Goal: Information Seeking & Learning: Learn about a topic

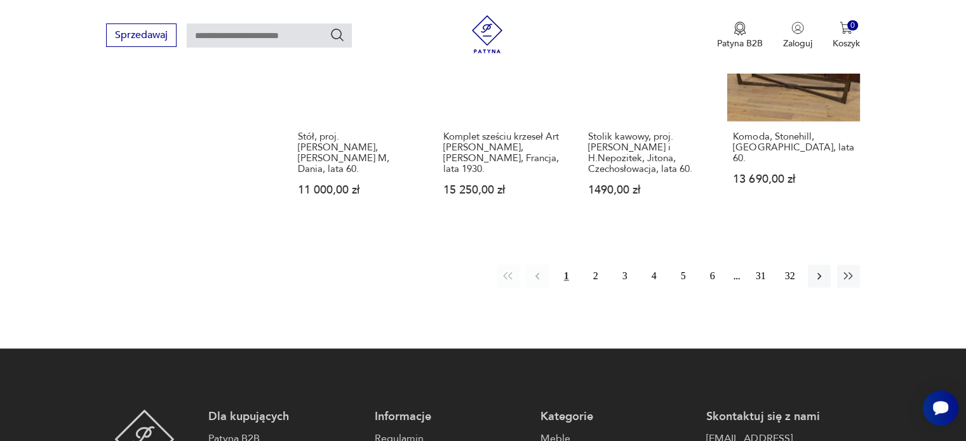
scroll to position [1284, 0]
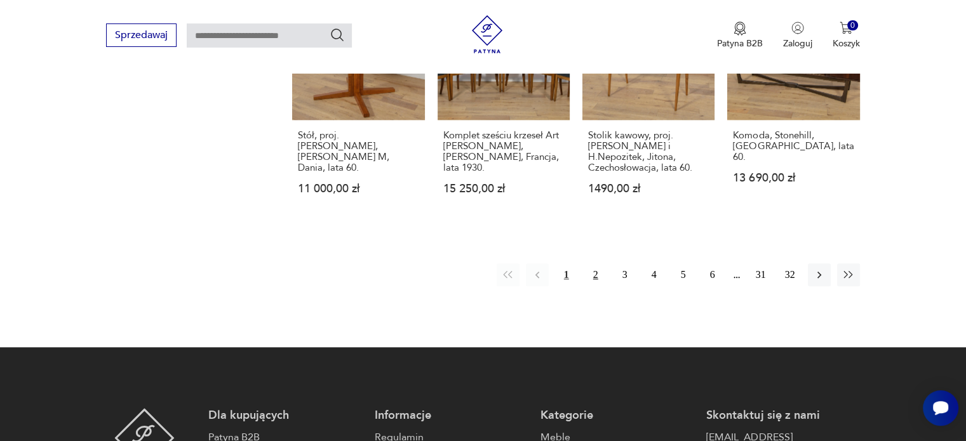
click at [599, 263] on button "2" at bounding box center [595, 274] width 23 height 23
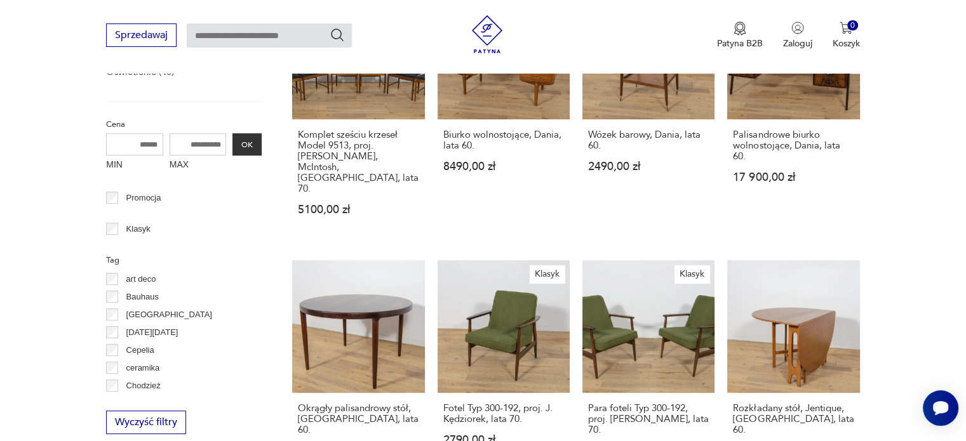
scroll to position [528, 0]
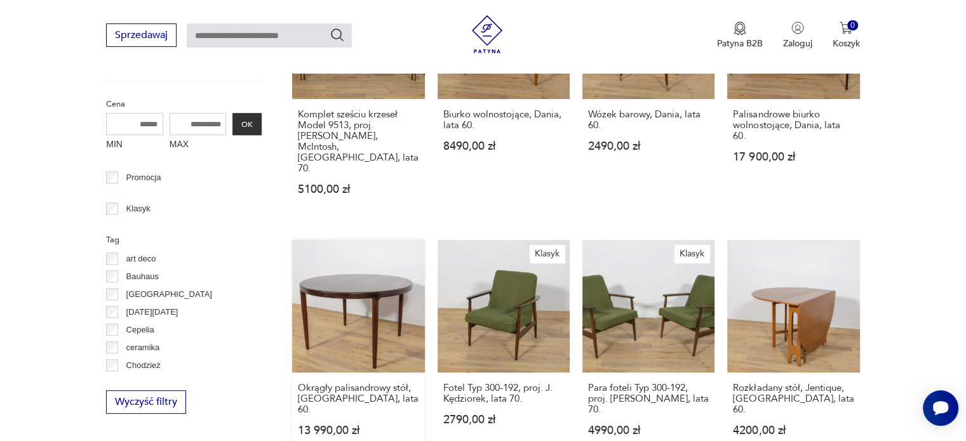
click at [357, 269] on link "Okrągły palisandrowy stół, [GEOGRAPHIC_DATA], lata 60. 13 990,00 zł" at bounding box center [358, 350] width 132 height 220
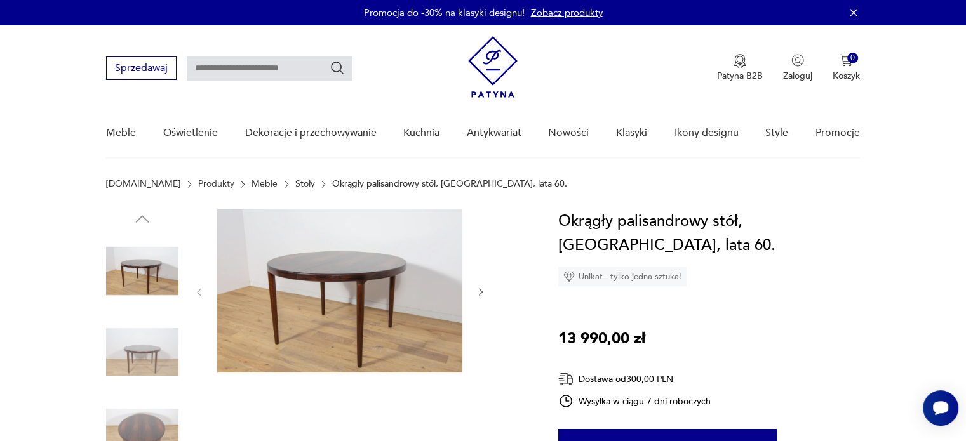
click at [152, 349] on img at bounding box center [142, 352] width 72 height 72
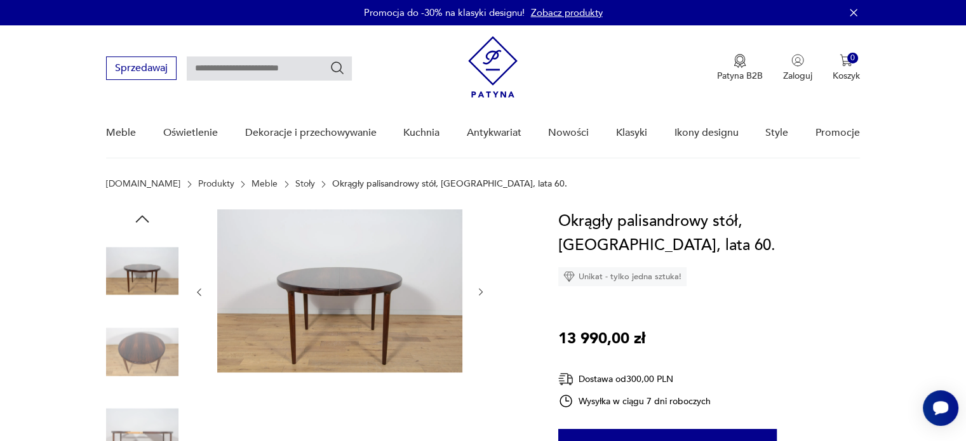
click at [139, 425] on img at bounding box center [142, 433] width 72 height 72
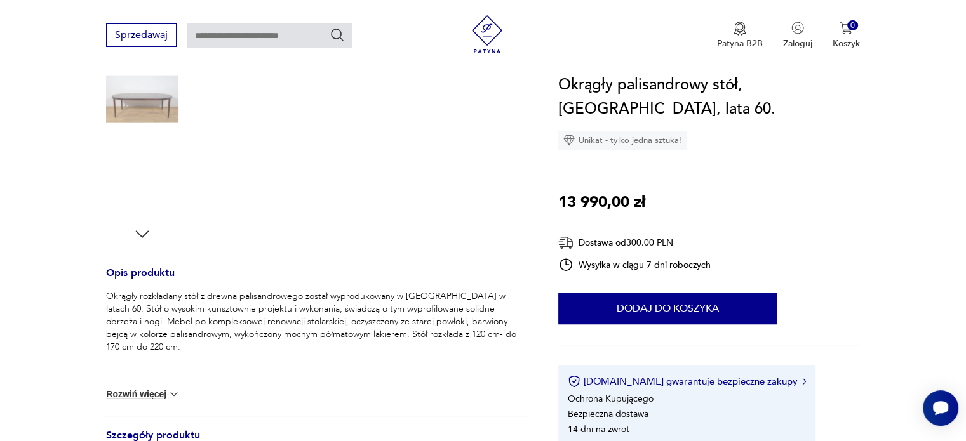
scroll to position [335, 0]
click at [146, 185] on img at bounding box center [142, 179] width 72 height 72
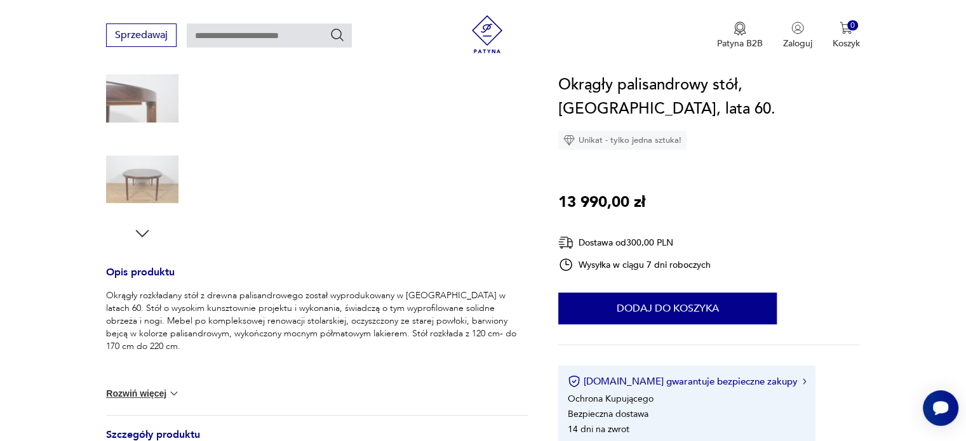
click at [146, 185] on img at bounding box center [142, 179] width 72 height 72
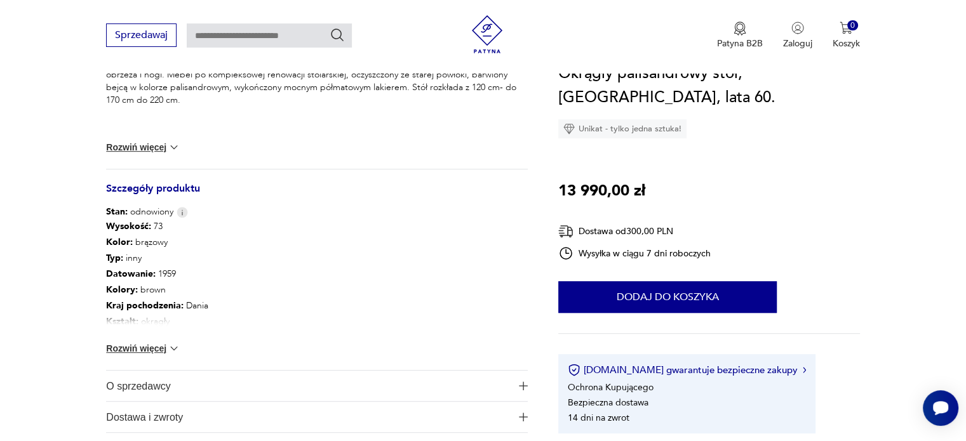
scroll to position [584, 0]
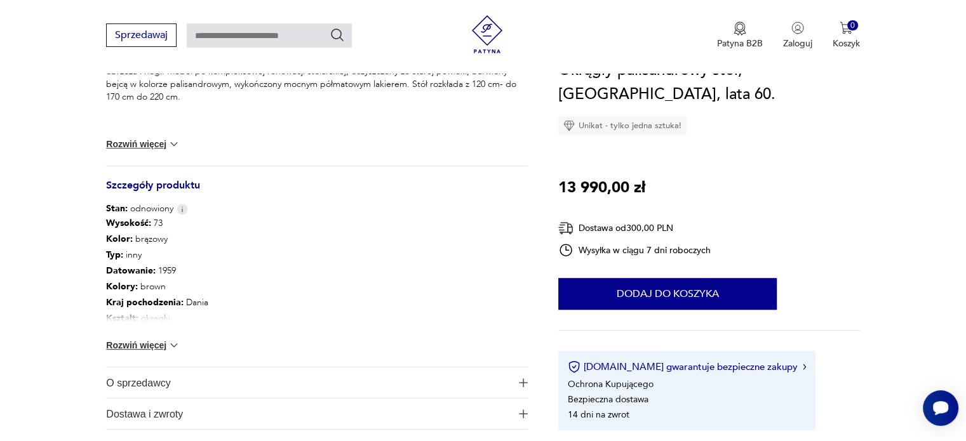
click at [140, 349] on button "Rozwiń więcej" at bounding box center [143, 345] width 74 height 13
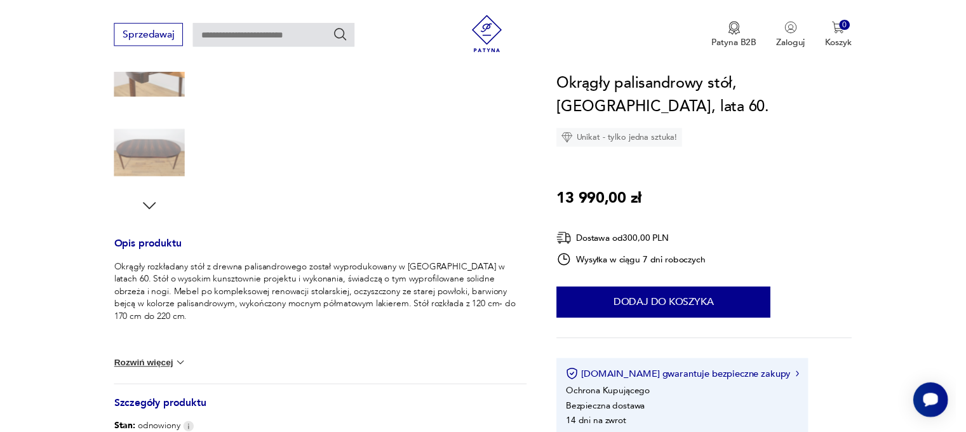
scroll to position [0, 0]
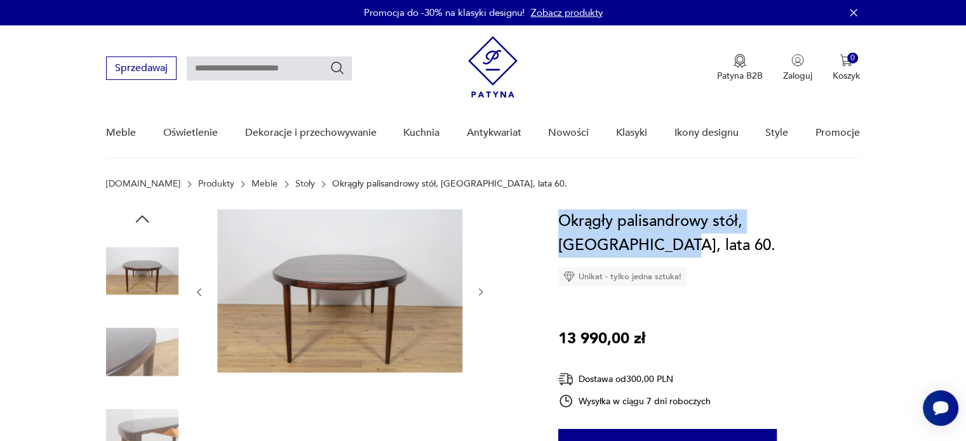
drag, startPoint x: 557, startPoint y: 216, endPoint x: 856, endPoint y: 234, distance: 299.5
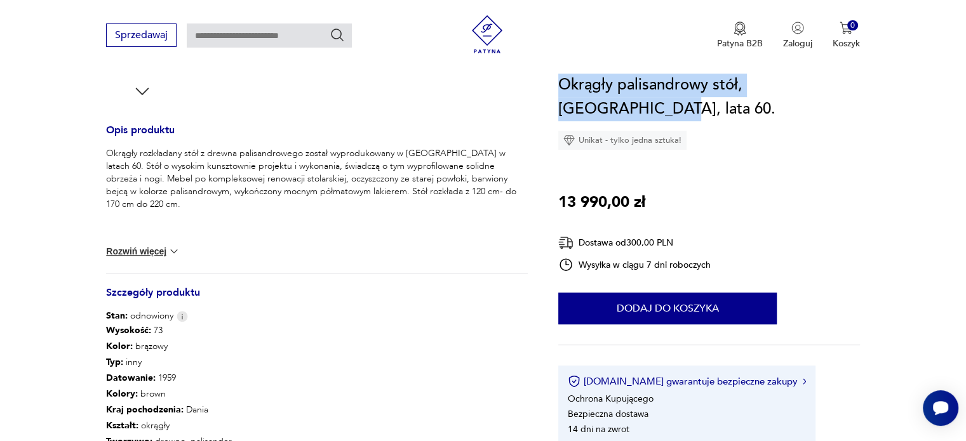
scroll to position [477, 0]
click at [166, 249] on button "Rozwiń więcej" at bounding box center [143, 250] width 74 height 13
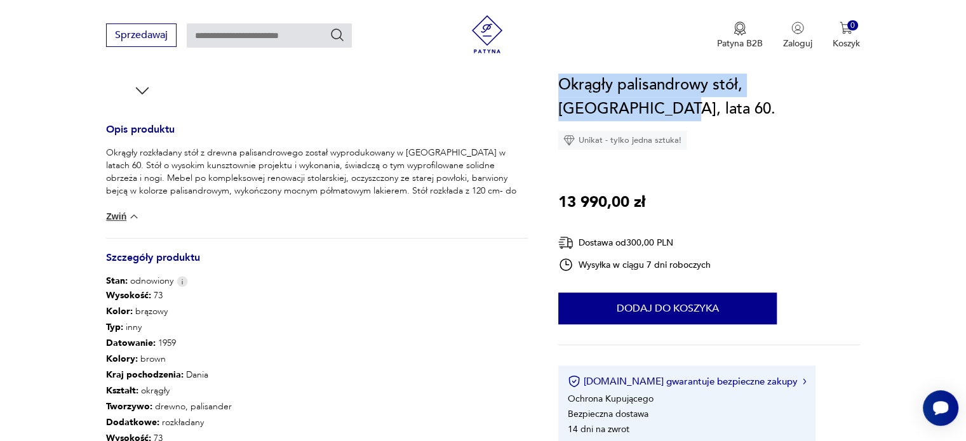
click at [122, 216] on button "Zwiń" at bounding box center [123, 216] width 34 height 13
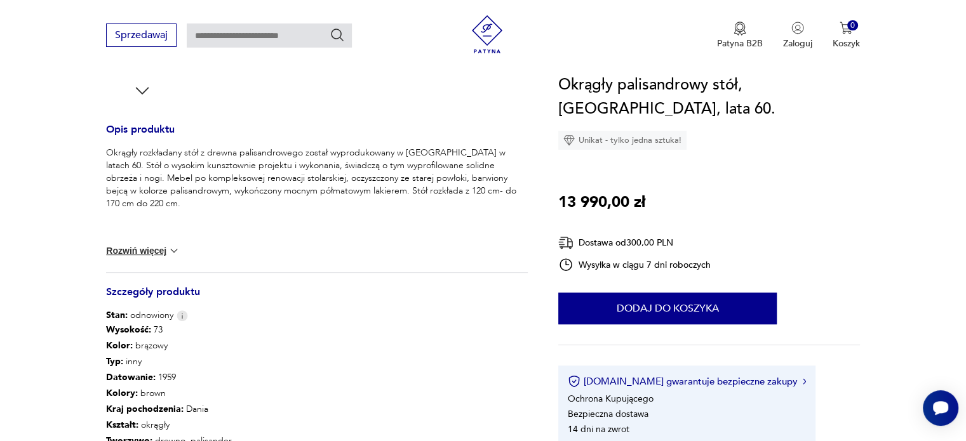
drag, startPoint x: 281, startPoint y: 314, endPoint x: 0, endPoint y: 161, distance: 319.8
click at [0, 161] on section "Opis produktu Okrągły rozkładany stół z drewna palisandrowego został wyprodukow…" at bounding box center [483, 213] width 966 height 962
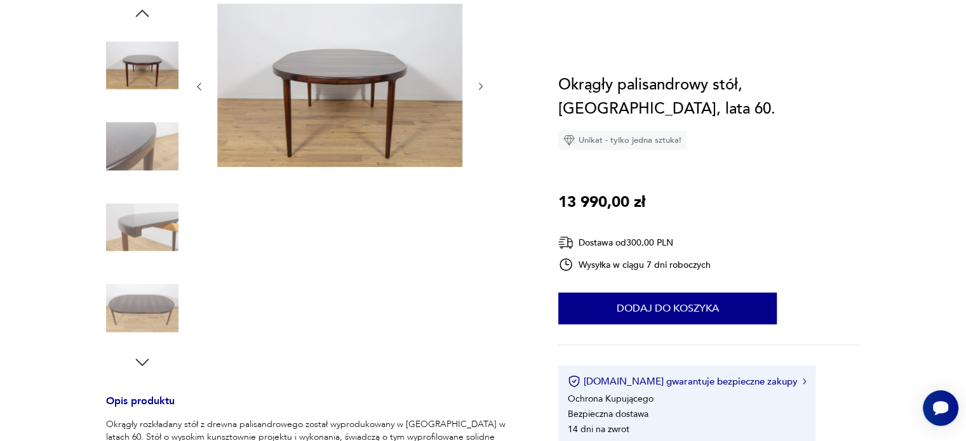
scroll to position [0, 0]
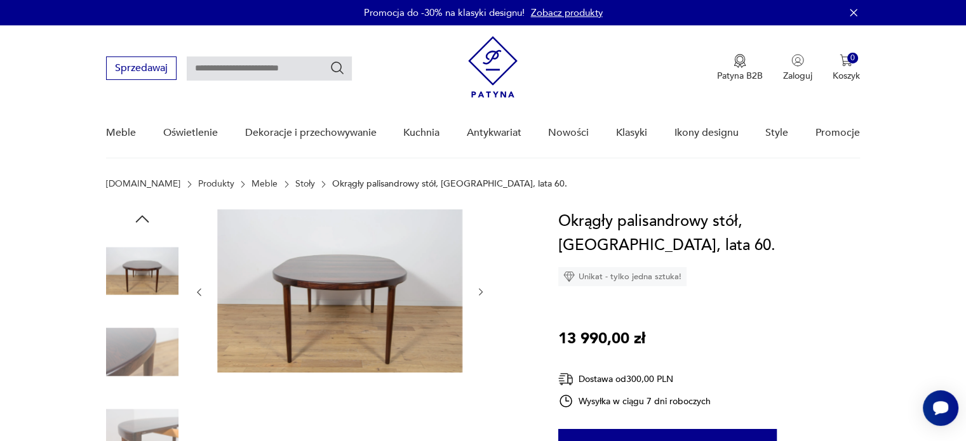
click at [133, 336] on img at bounding box center [142, 352] width 72 height 72
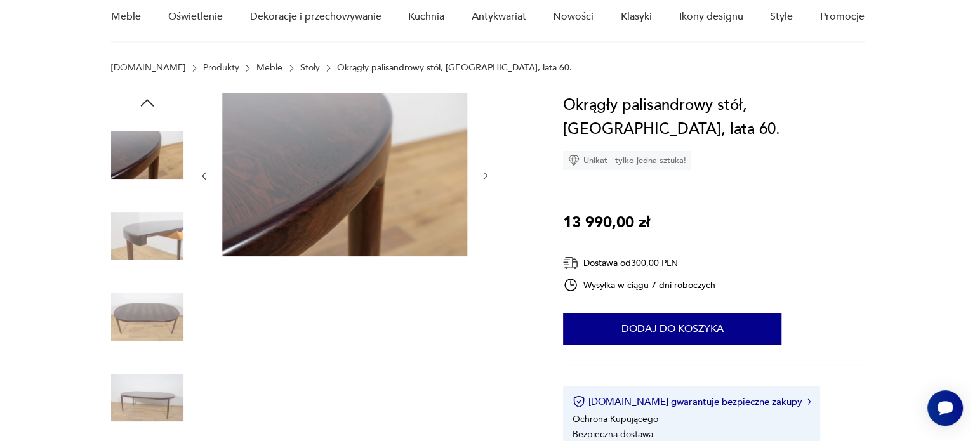
scroll to position [126, 0]
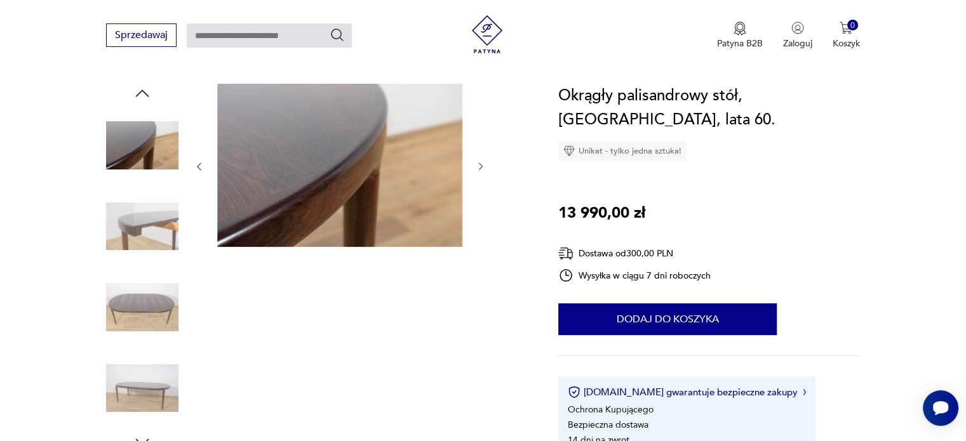
click at [142, 298] on img at bounding box center [142, 307] width 72 height 72
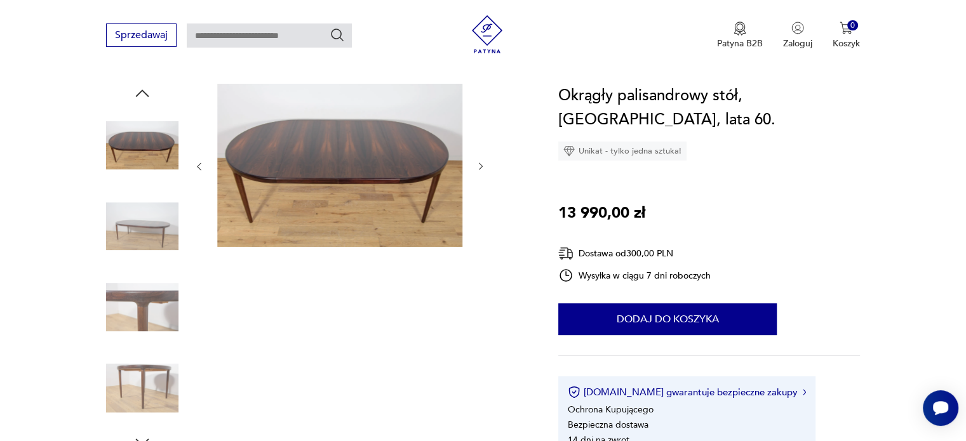
click at [270, 166] on img at bounding box center [339, 165] width 245 height 163
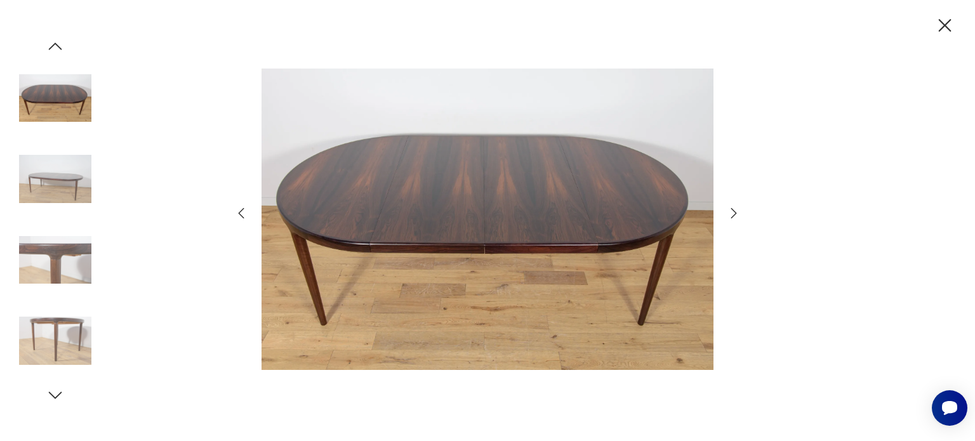
click at [59, 171] on img at bounding box center [55, 179] width 72 height 72
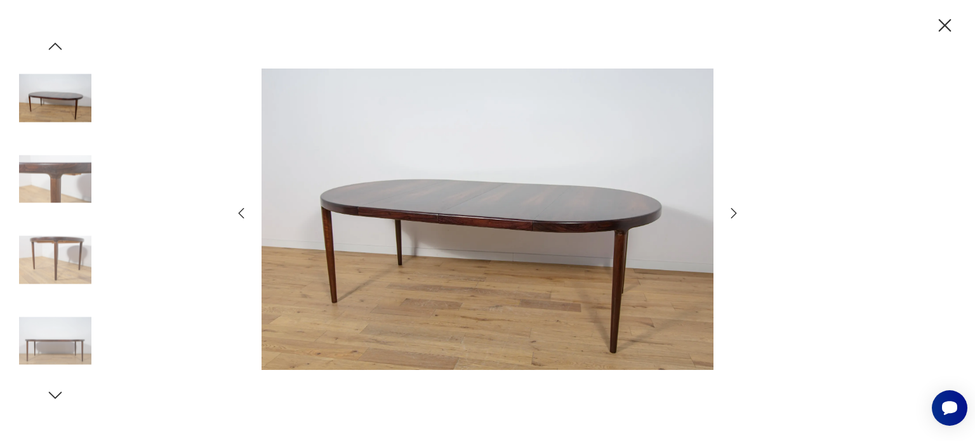
click at [724, 213] on div at bounding box center [488, 221] width 508 height 356
click at [734, 212] on icon "button" at bounding box center [733, 213] width 15 height 15
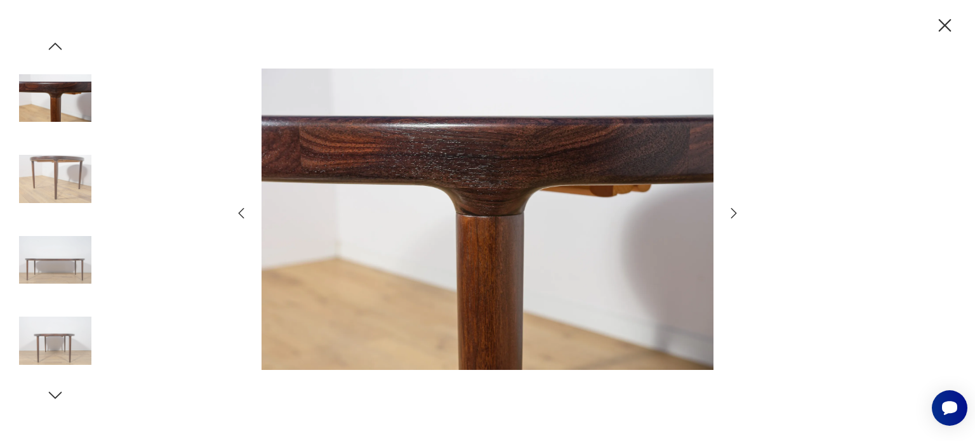
click at [734, 212] on icon "button" at bounding box center [733, 213] width 15 height 15
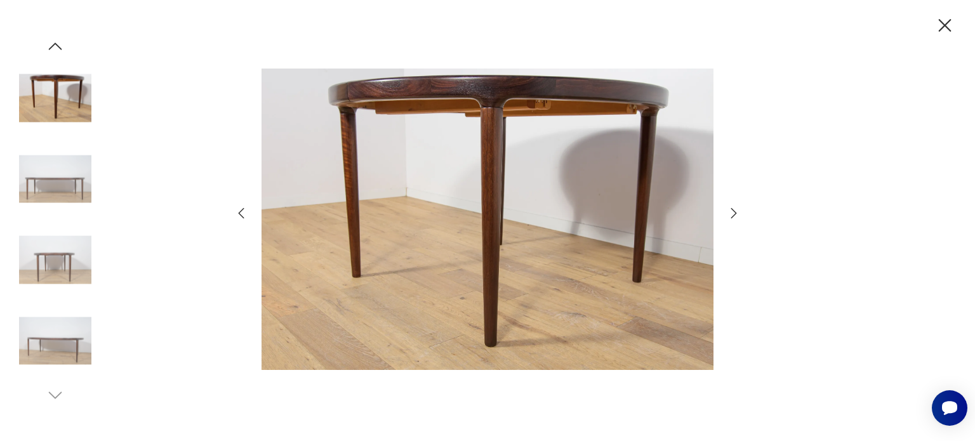
click at [734, 212] on icon "button" at bounding box center [733, 213] width 15 height 15
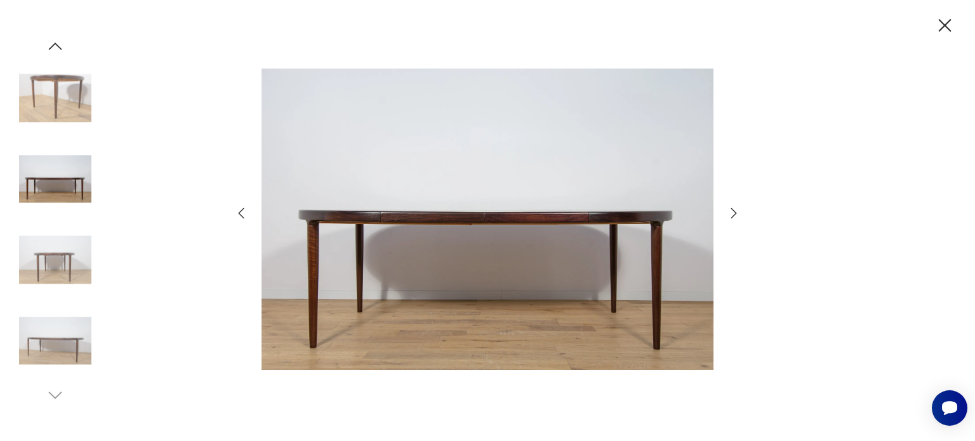
click at [734, 212] on icon "button" at bounding box center [733, 213] width 15 height 15
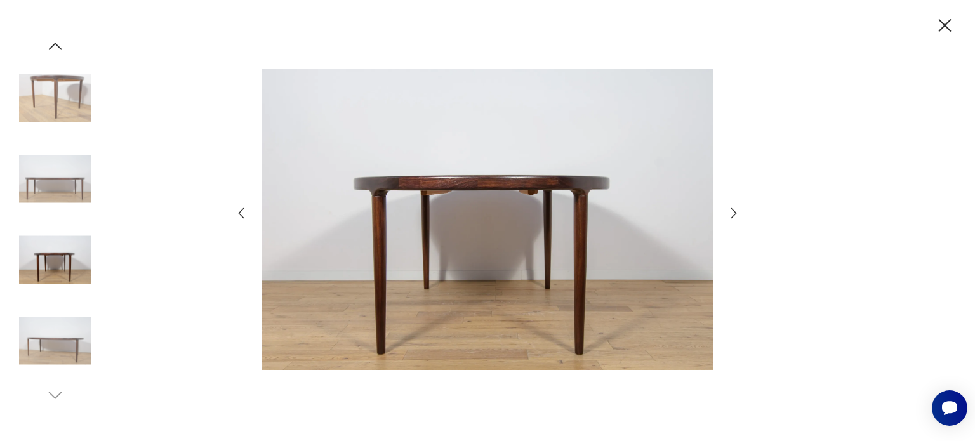
click at [734, 212] on icon "button" at bounding box center [733, 213] width 15 height 15
